Goal: Transaction & Acquisition: Download file/media

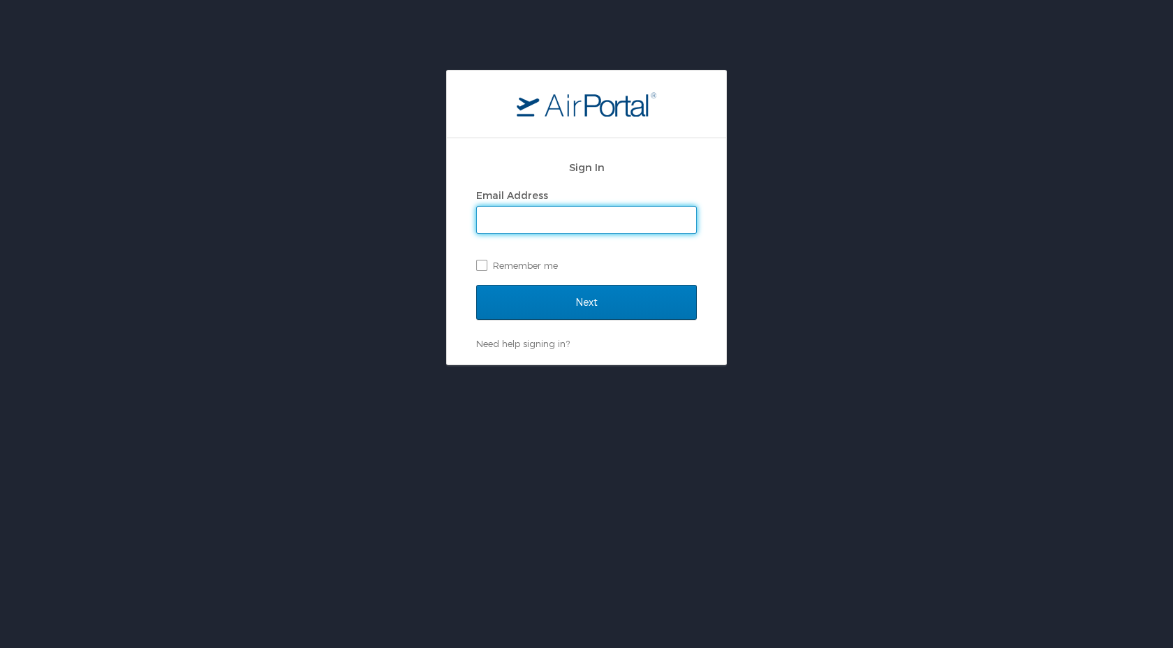
type input "[EMAIL_ADDRESS][DOMAIN_NAME]"
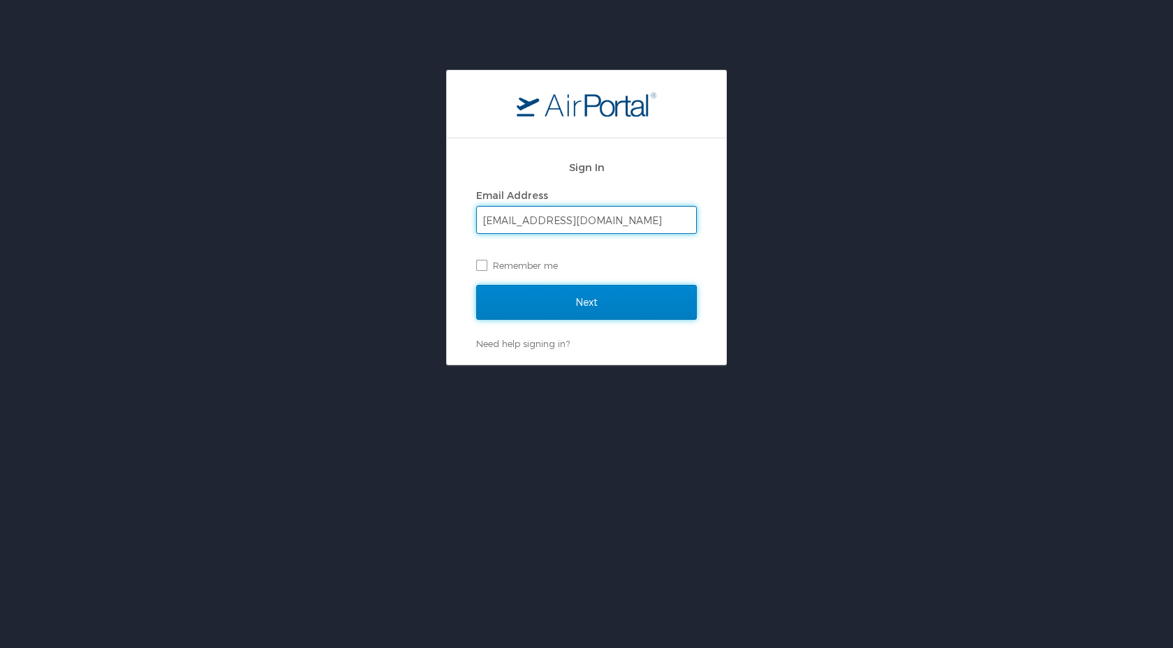
click at [561, 307] on input "Next" at bounding box center [586, 302] width 221 height 35
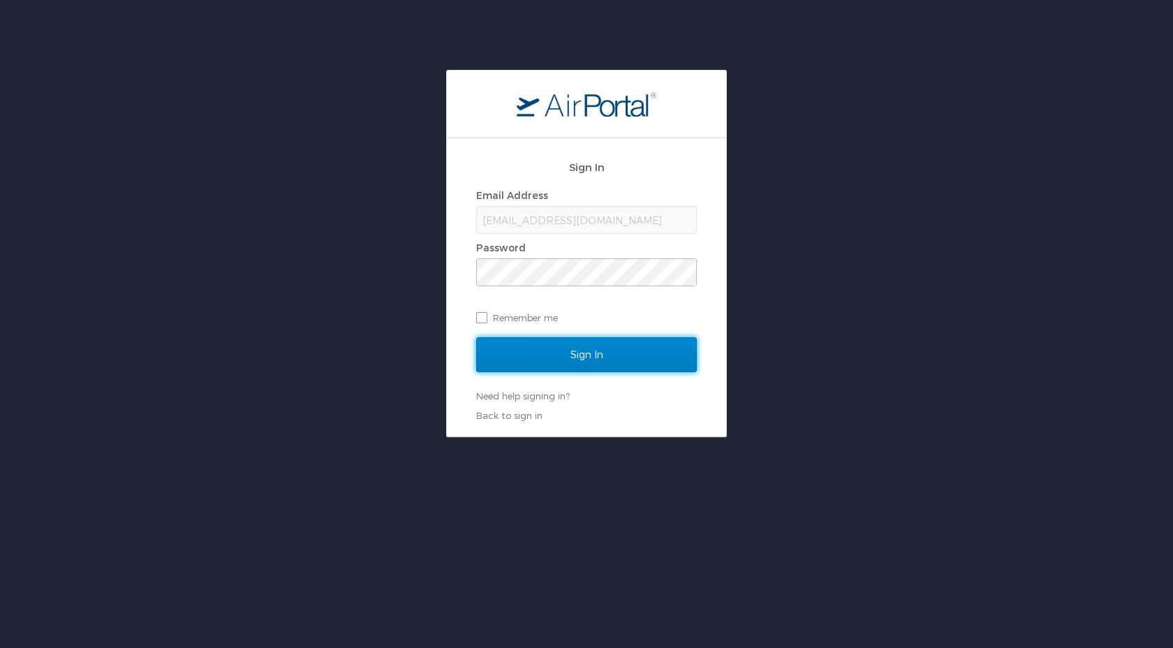
click at [561, 349] on input "Sign In" at bounding box center [586, 354] width 221 height 35
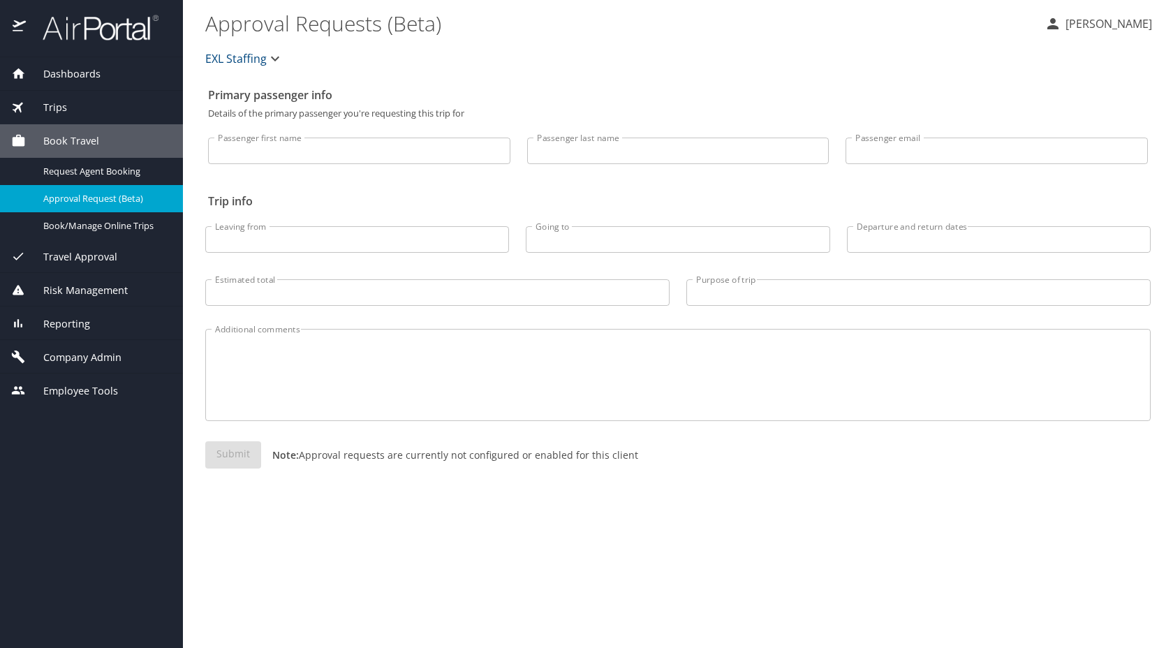
click at [55, 111] on span "Trips" at bounding box center [46, 107] width 41 height 15
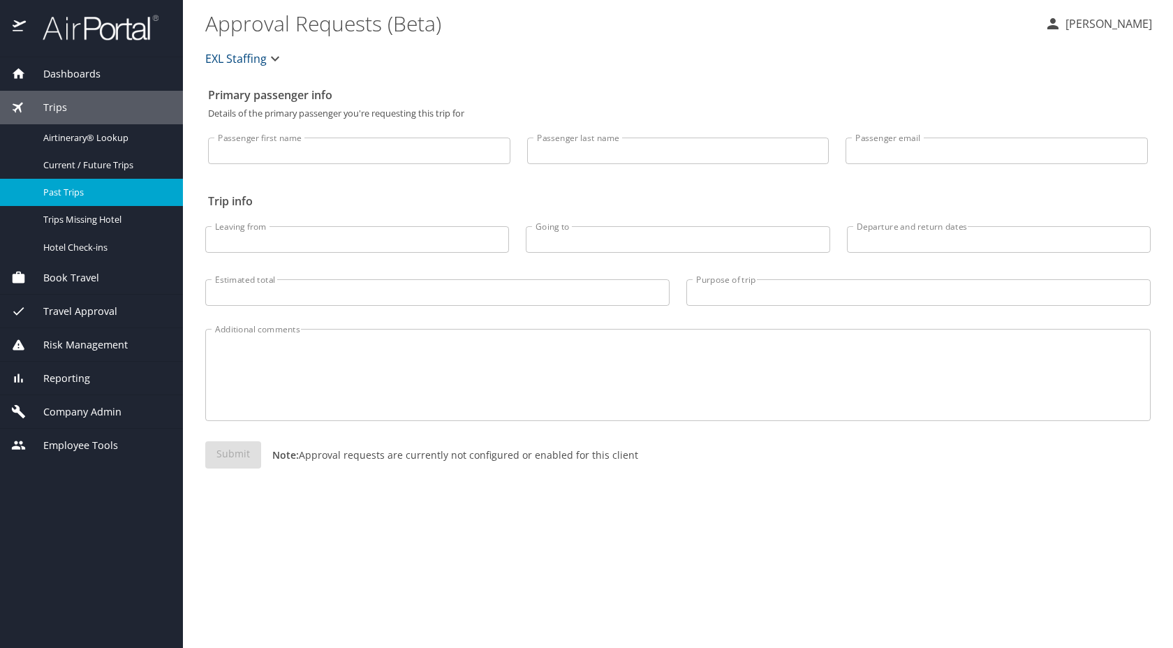
click at [71, 184] on div "Past Trips" at bounding box center [91, 192] width 161 height 16
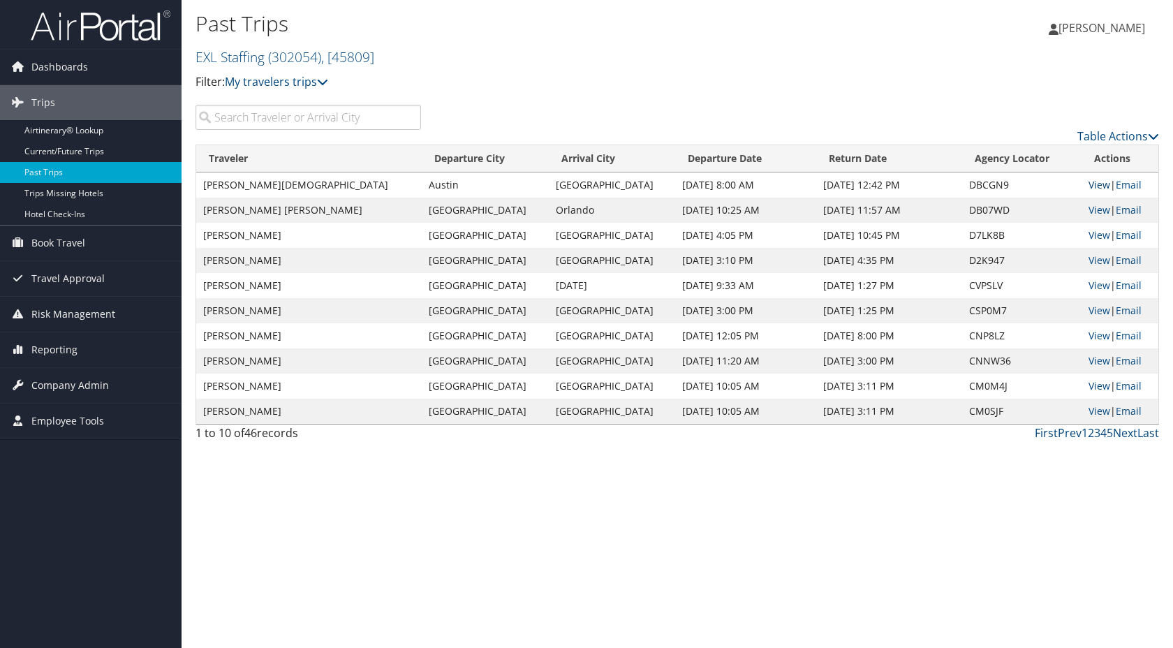
click at [1092, 189] on link "View" at bounding box center [1100, 184] width 22 height 13
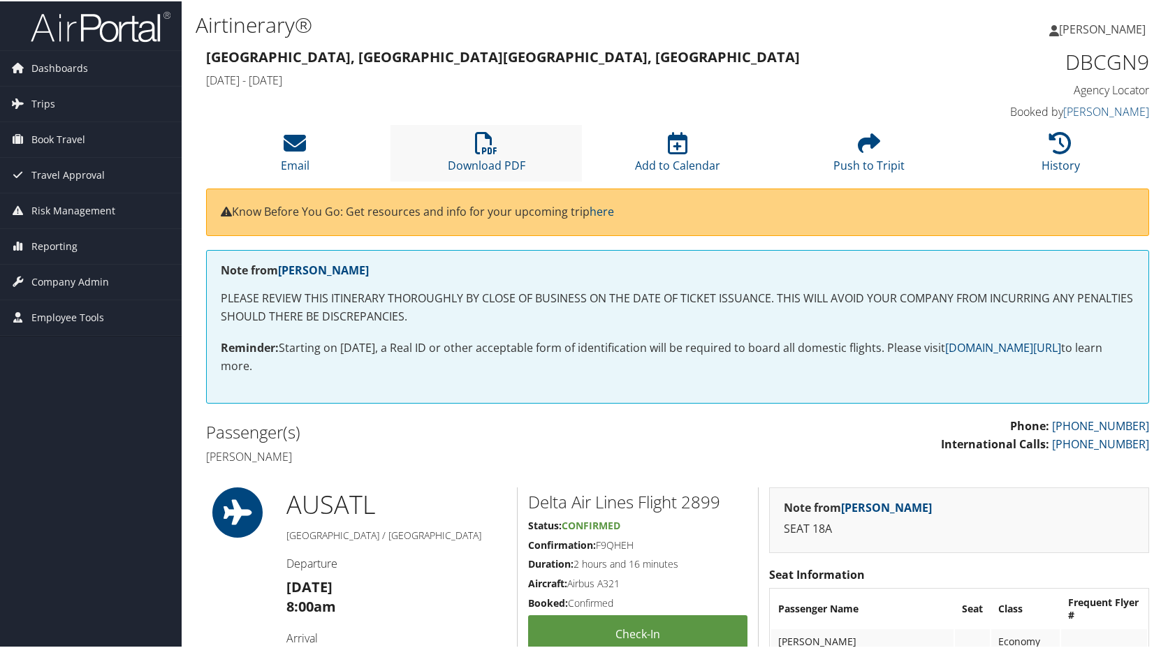
click at [498, 154] on li "Download PDF" at bounding box center [485, 152] width 191 height 57
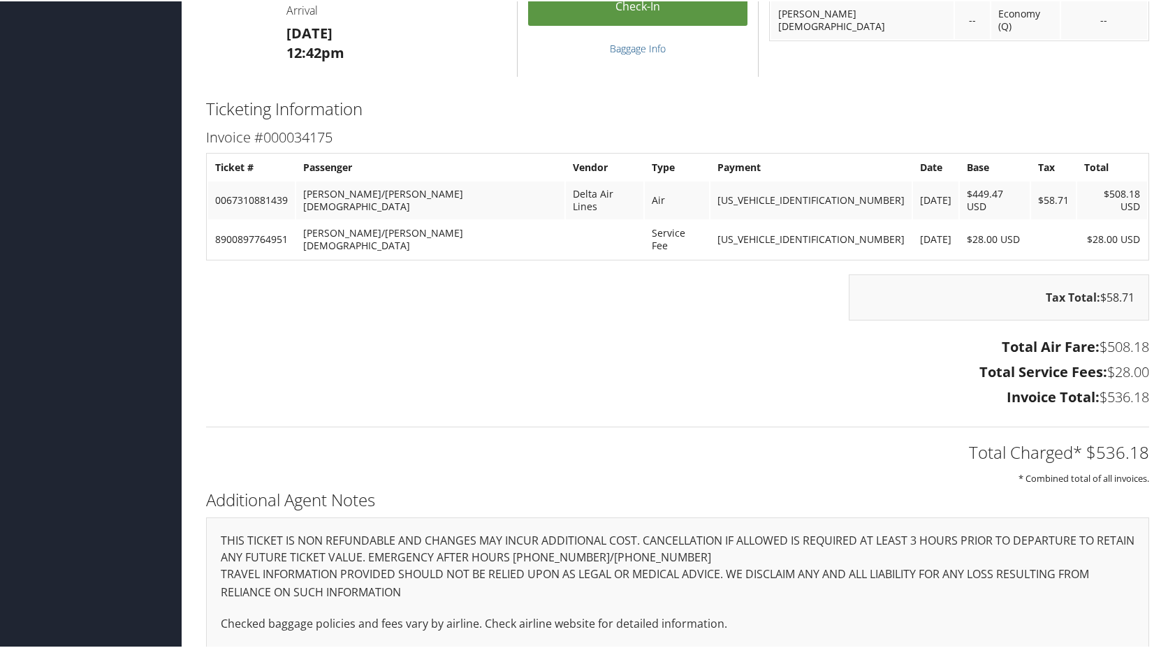
scroll to position [918, 0]
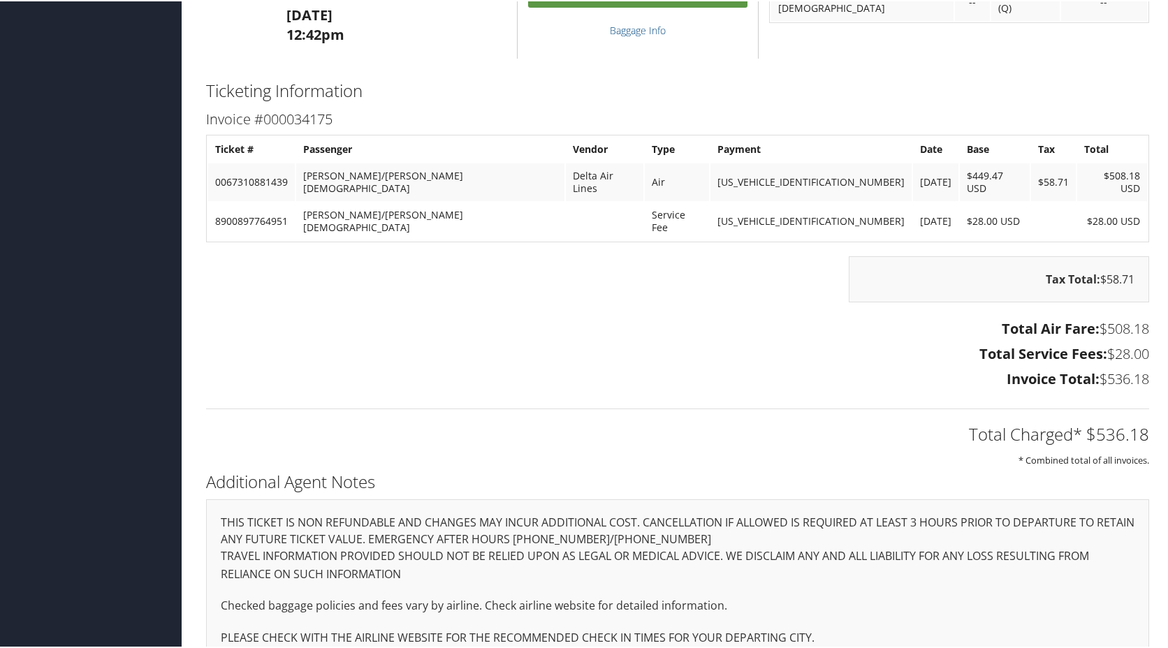
click at [1089, 421] on h2 "Total Charged* $536.18" at bounding box center [677, 433] width 943 height 24
drag, startPoint x: 1090, startPoint y: 407, endPoint x: 1124, endPoint y: 387, distance: 39.8
click at [1145, 405] on div "Total Charged* $536.18 * Combined total of all invoices." at bounding box center [678, 430] width 964 height 74
copy h2 "536.18"
